Goal: Use online tool/utility: Utilize a website feature to perform a specific function

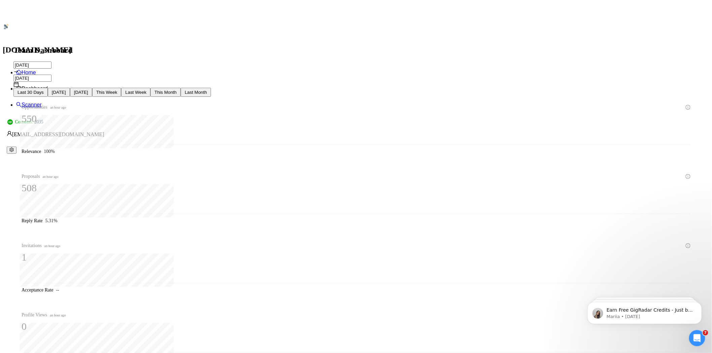
click at [42, 102] on link "Scanner" at bounding box center [29, 105] width 26 height 6
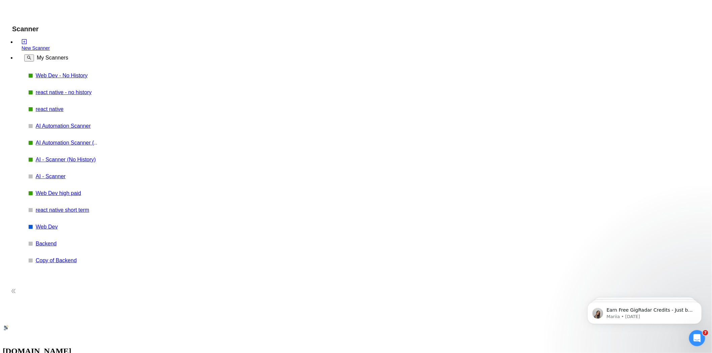
click at [38, 78] on link "Web Dev - No History" at bounding box center [68, 76] width 64 height 6
